Goal: Task Accomplishment & Management: Use online tool/utility

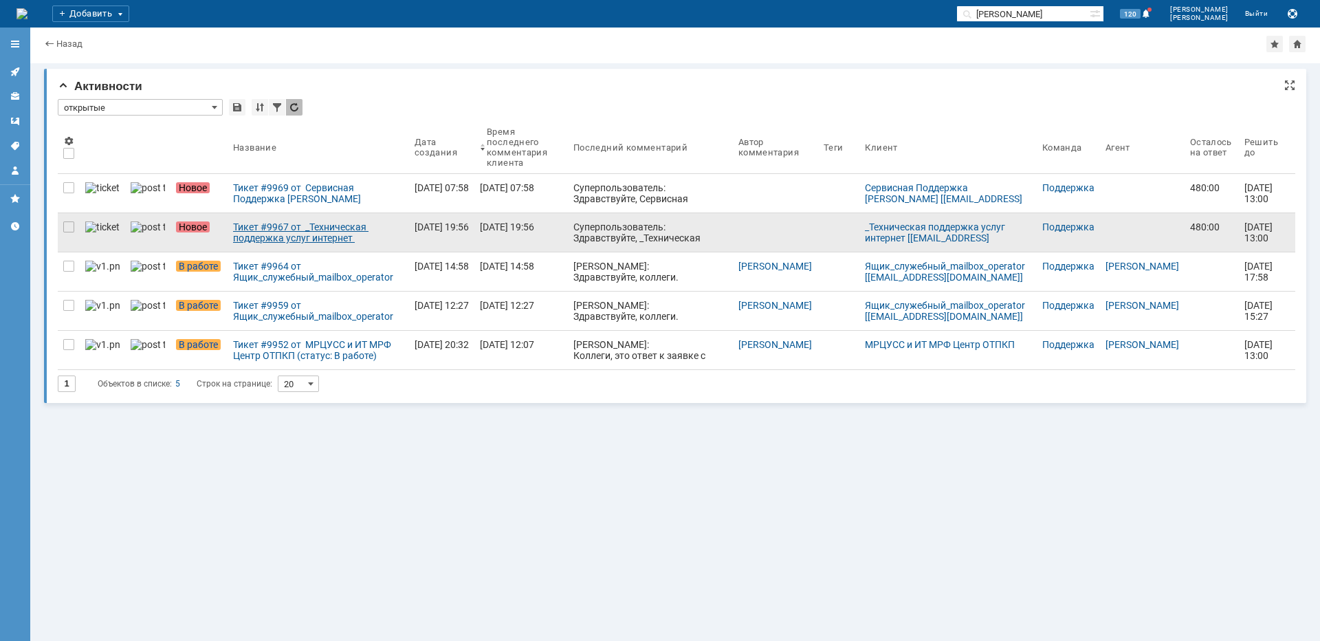
click at [236, 234] on div "Тикет #9967 от _Техническая поддержка услуг интернет [[EMAIL_ADDRESS][DOMAIN_NA…" at bounding box center [318, 232] width 170 height 22
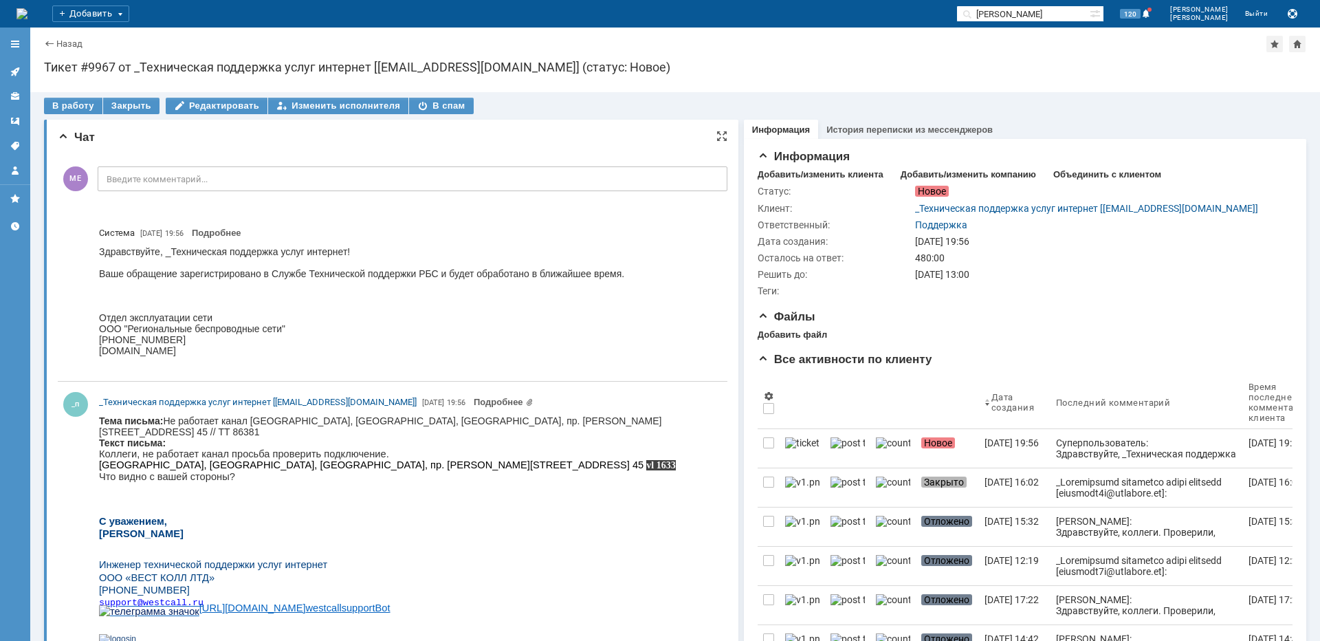
click at [462, 424] on body "Тема письма: Не работает канал [GEOGRAPHIC_DATA], [GEOGRAPHIC_DATA], [GEOGRAPHI…" at bounding box center [407, 535] width 617 height 241
copy body "Фрезер"
click at [83, 109] on div "В работу" at bounding box center [73, 106] width 58 height 16
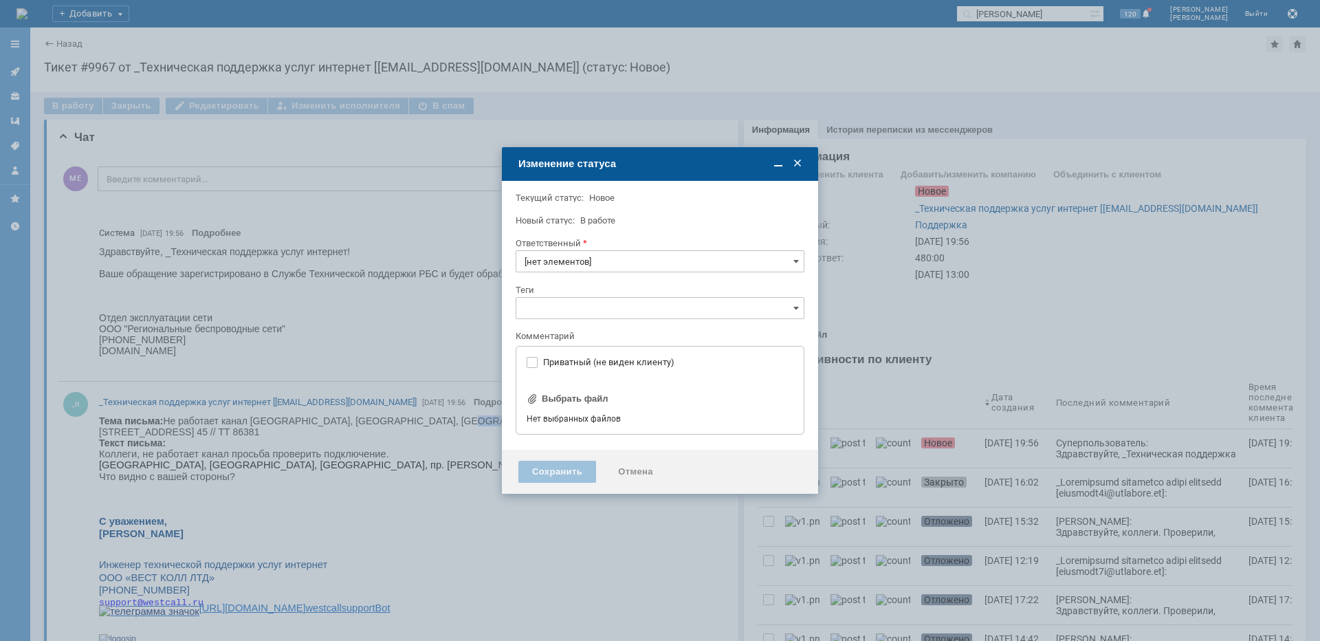
type input "Поддержка"
type input "[не указано]"
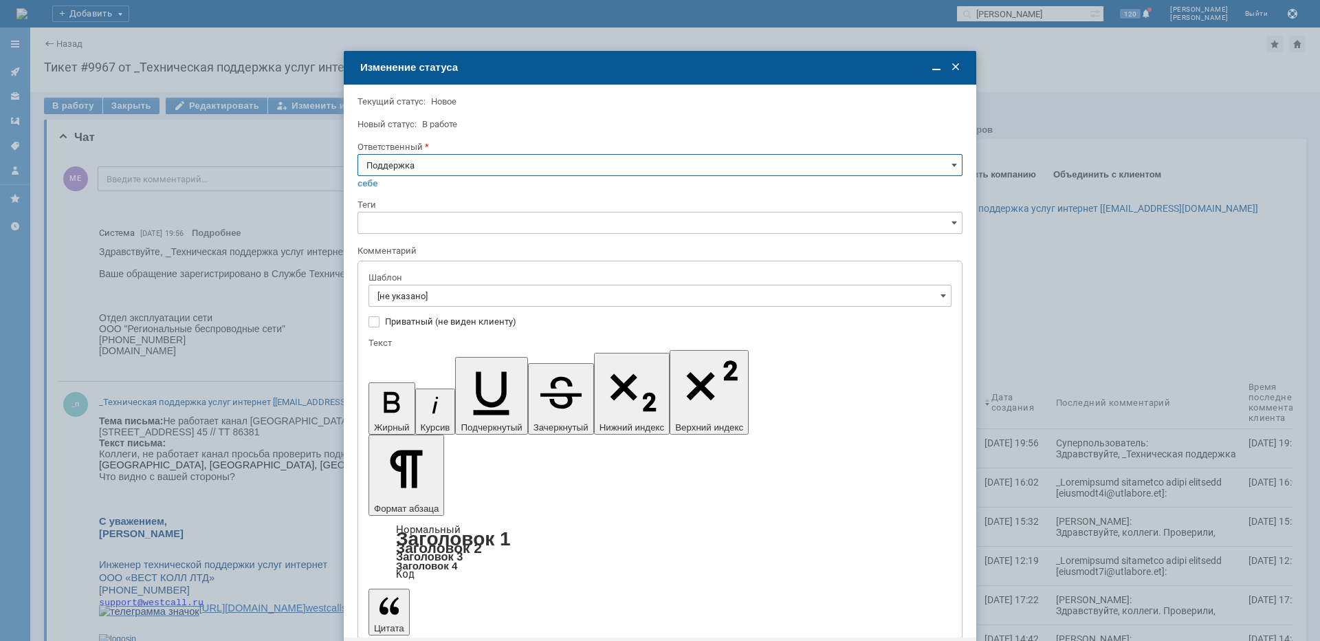
click at [460, 168] on input "Поддержка" at bounding box center [659, 165] width 605 height 22
click at [428, 302] on span "[PERSON_NAME]" at bounding box center [659, 303] width 587 height 11
type input "[PERSON_NAME]"
click at [429, 301] on input "[не указано]" at bounding box center [659, 296] width 583 height 22
type input "[PERSON_NAME]"
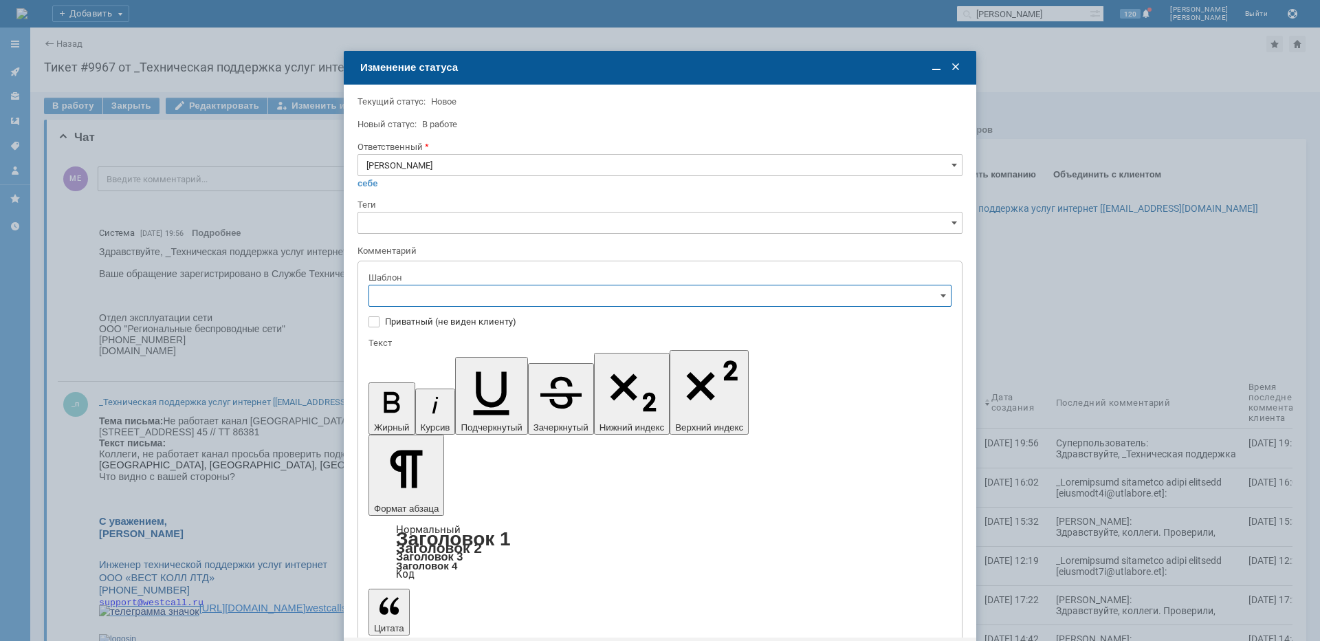
scroll to position [206, 0]
click at [490, 395] on div "[операторы] штатно потерь нет" at bounding box center [660, 387] width 582 height 22
type input "[операторы] штатно потерь нет"
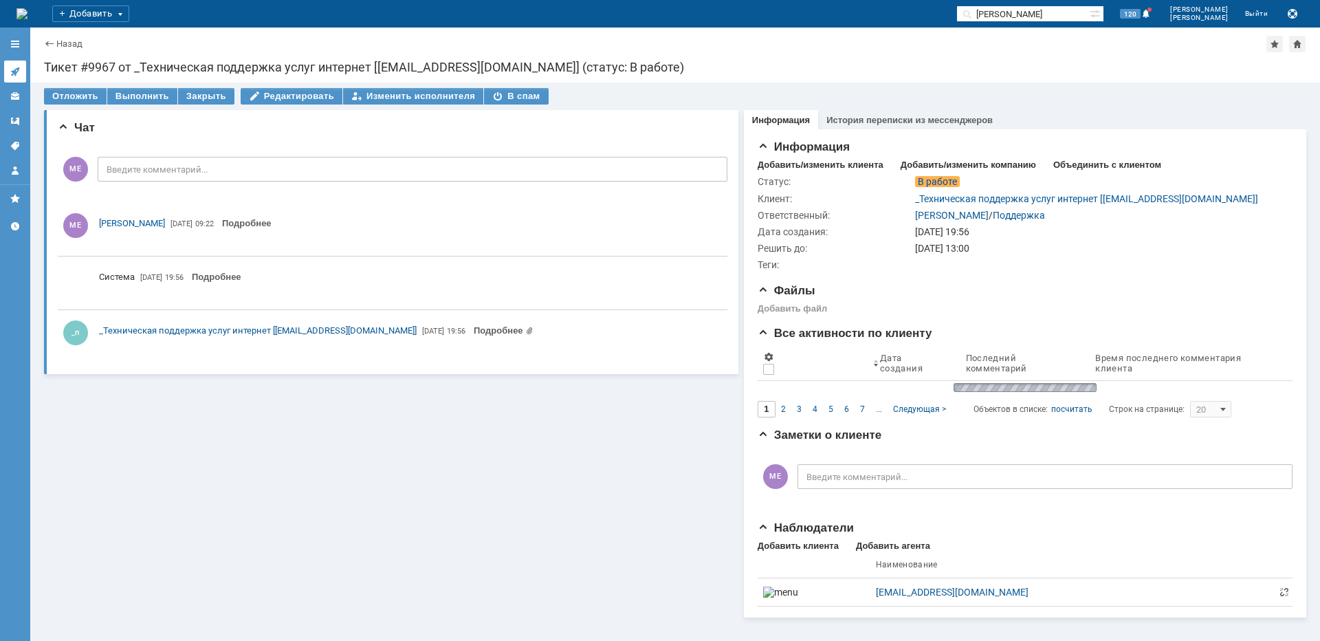
scroll to position [0, 0]
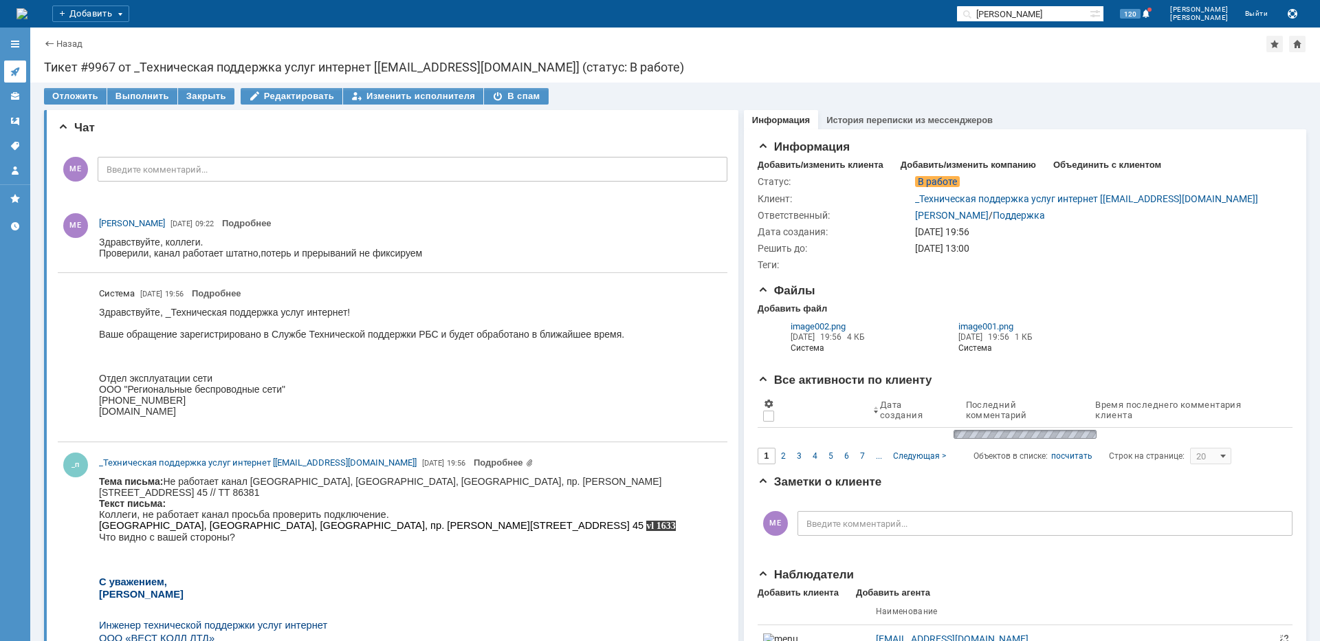
click at [19, 72] on icon at bounding box center [15, 71] width 11 height 11
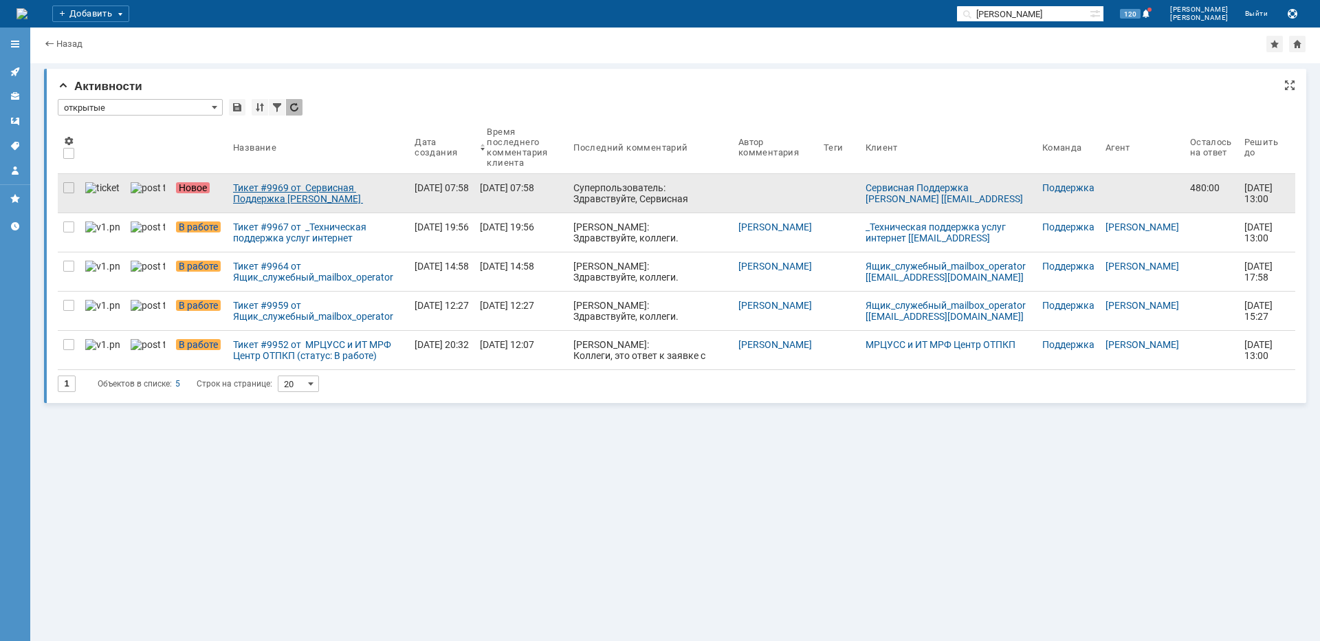
click at [289, 188] on div "Тикет #9969 от Сервисная Поддержка [PERSON_NAME] [[EMAIL_ADDRESS][DOMAIN_NAME]]…" at bounding box center [318, 193] width 170 height 22
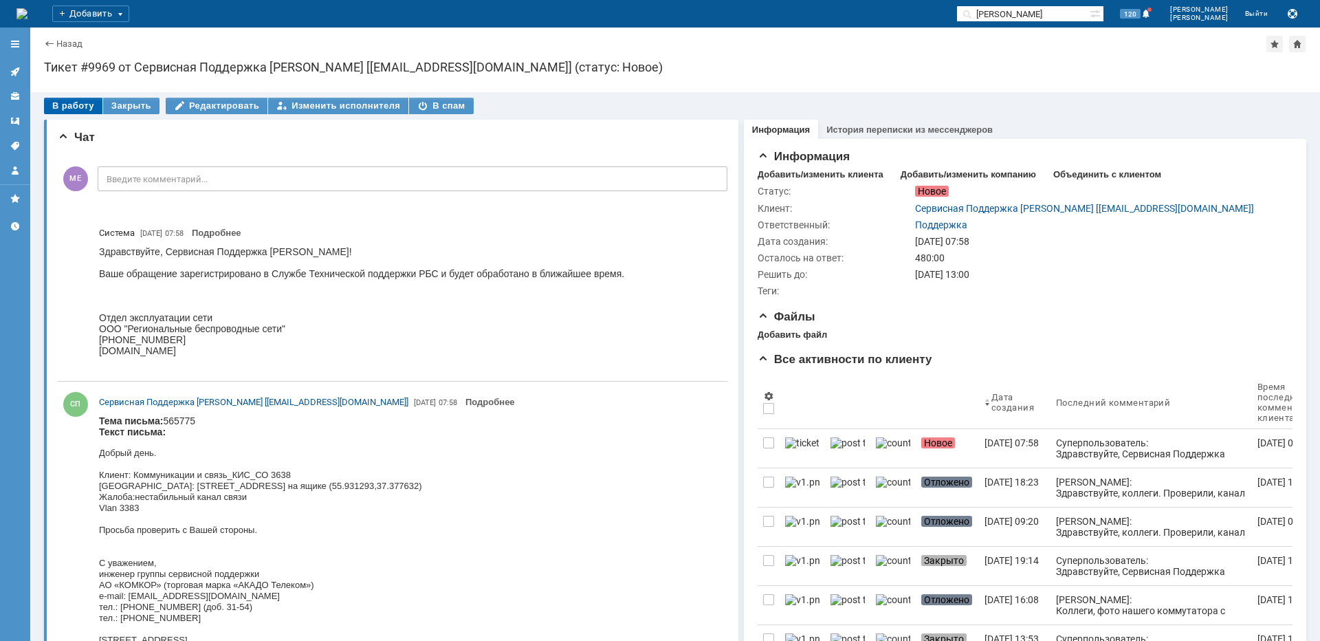
click at [58, 101] on div "В работу" at bounding box center [73, 106] width 58 height 16
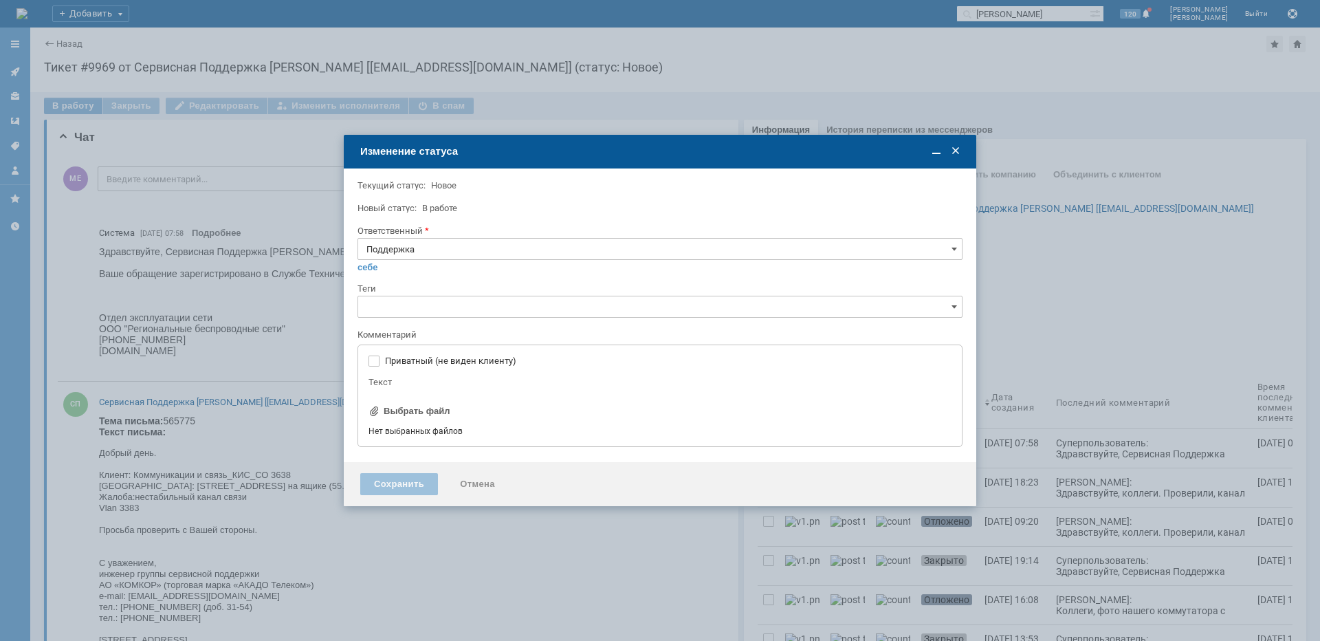
type input "[не указано]"
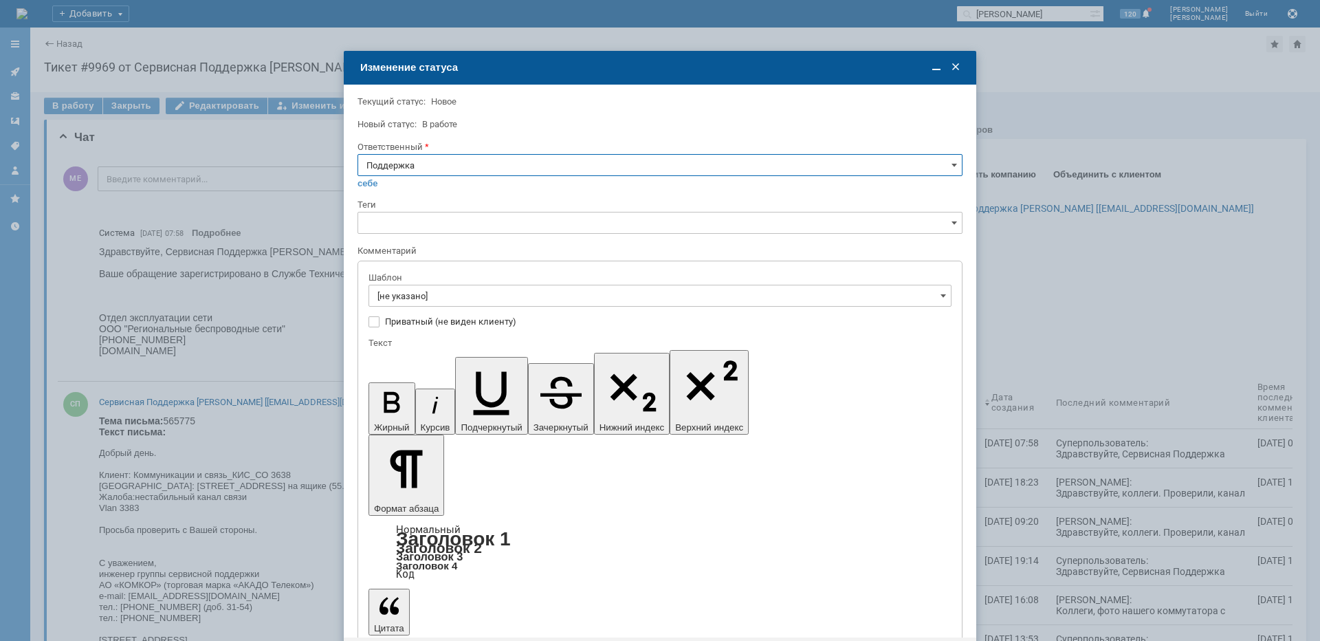
click at [417, 166] on input "Поддержка" at bounding box center [659, 165] width 605 height 22
click at [415, 295] on div "[PERSON_NAME]" at bounding box center [660, 304] width 604 height 22
type input "[PERSON_NAME]"
click at [415, 294] on input "[не указано]" at bounding box center [659, 296] width 583 height 22
type input "[PERSON_NAME]"
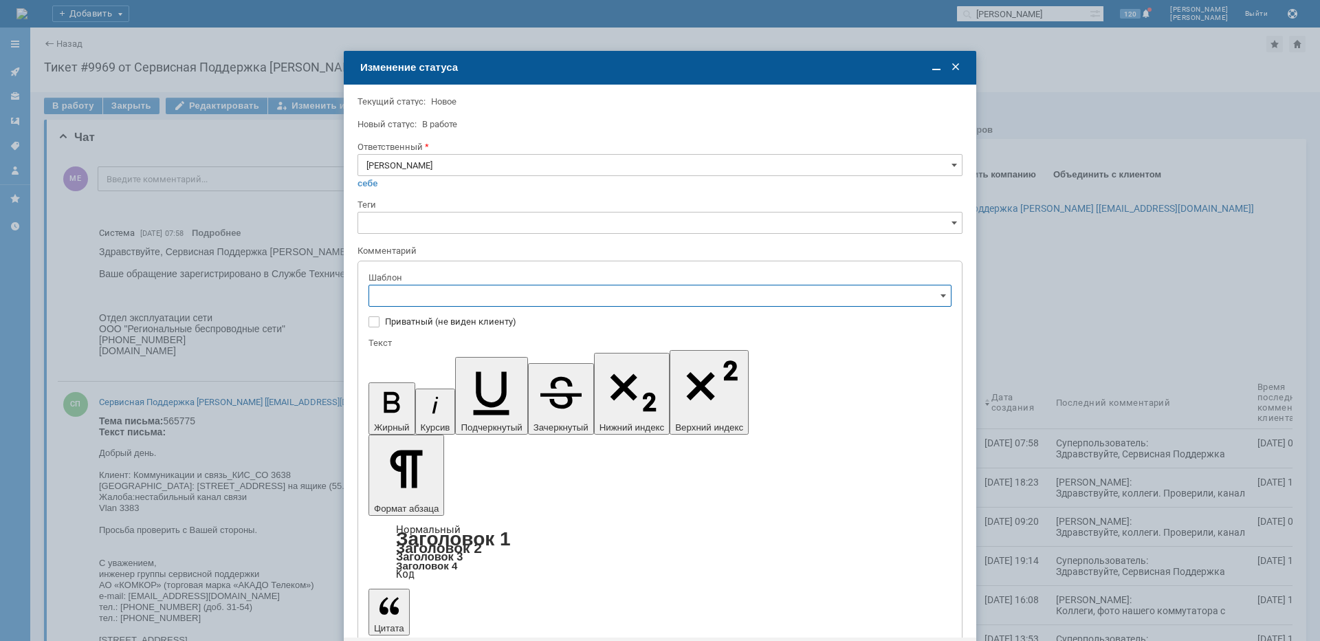
scroll to position [199, 0]
click at [491, 390] on span "[операторы] штатно потерь нет" at bounding box center [659, 394] width 565 height 11
type input "[операторы] штатно потерь нет"
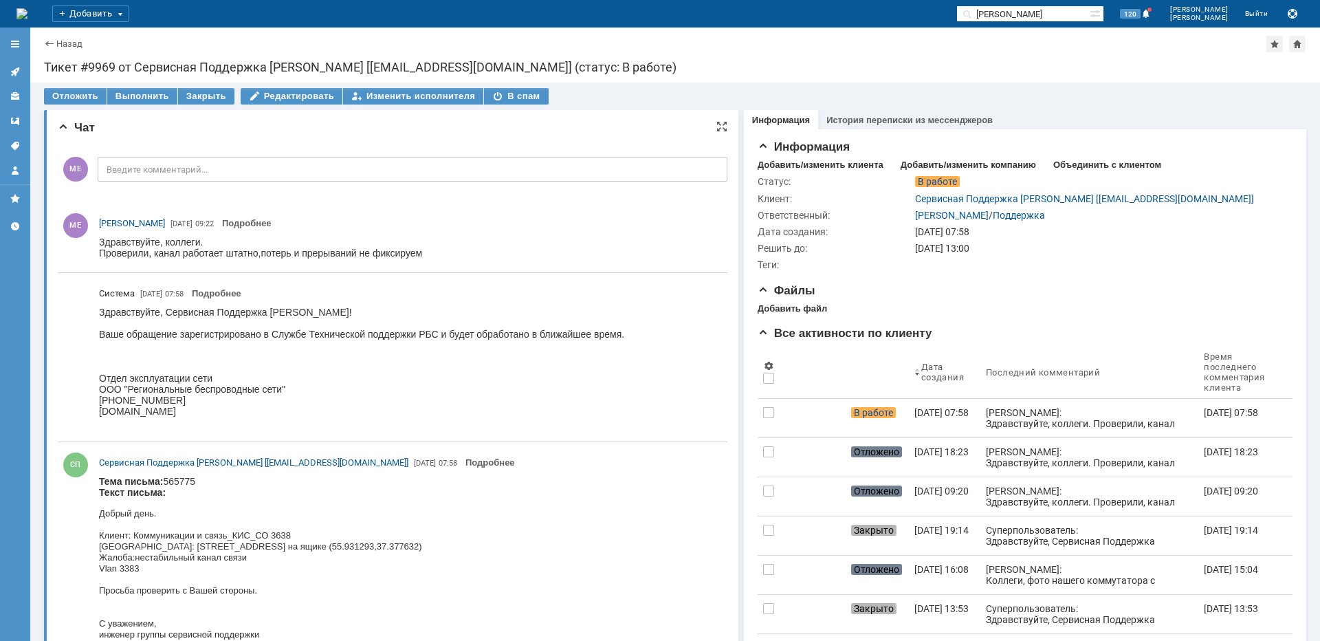
scroll to position [0, 0]
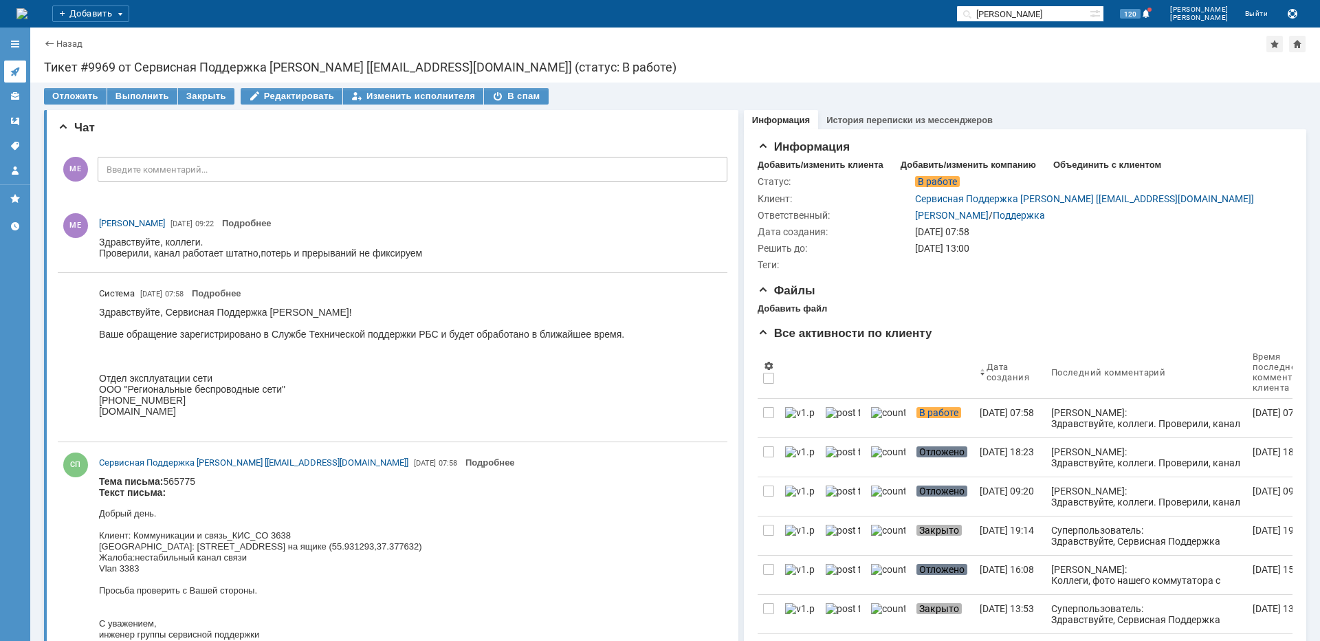
click at [13, 67] on icon at bounding box center [15, 71] width 11 height 11
